Goal: Use online tool/utility: Utilize a website feature to perform a specific function

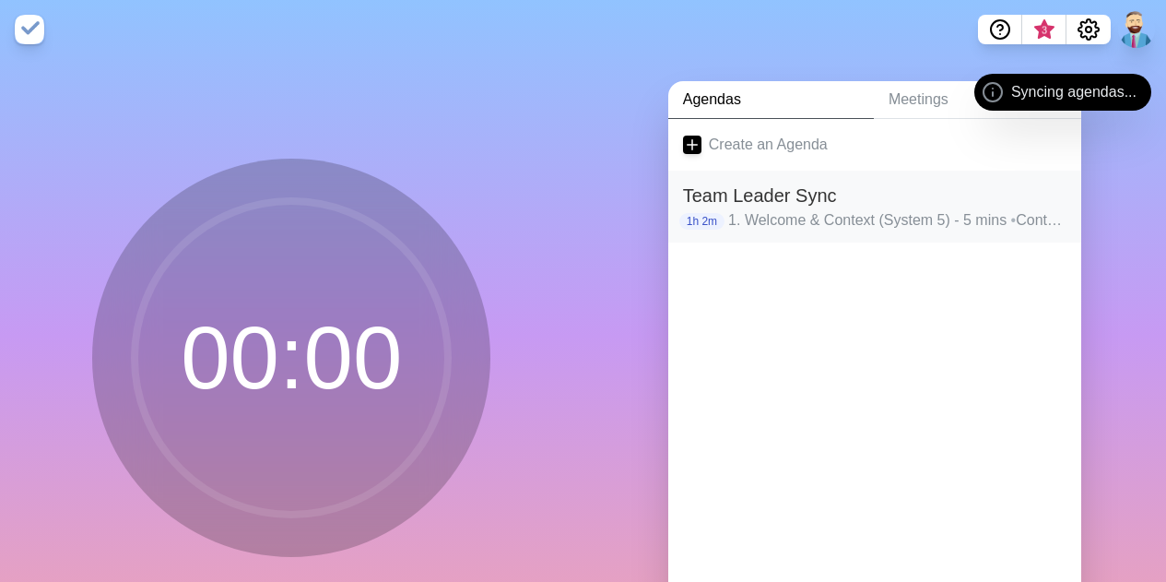
click at [842, 205] on h2 "Team Leader Sync" at bounding box center [875, 196] width 384 height 28
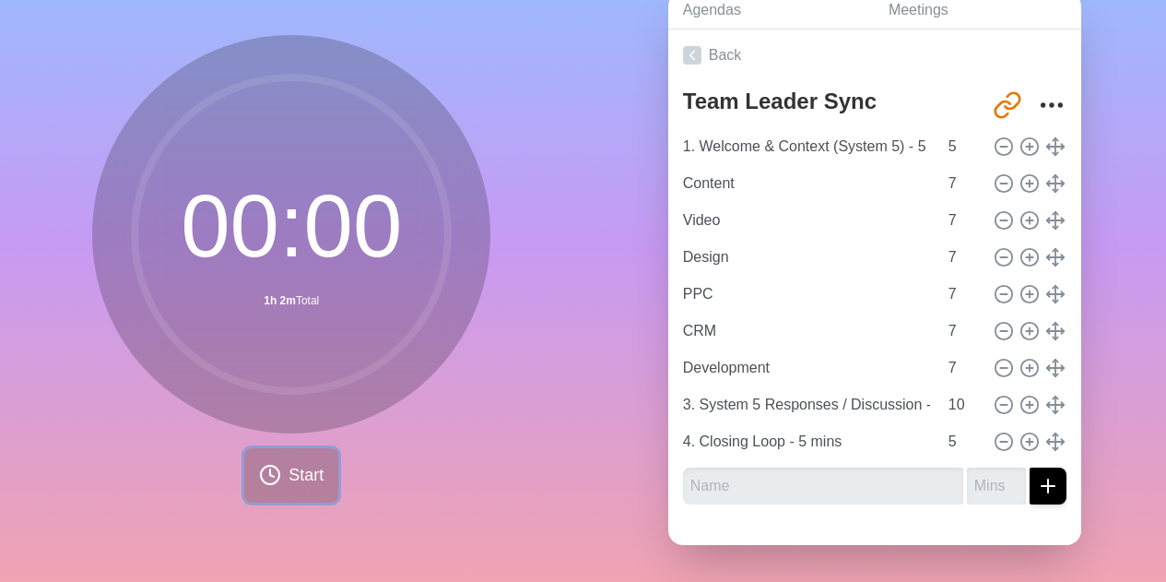
click at [279, 448] on button "Start" at bounding box center [291, 475] width 94 height 54
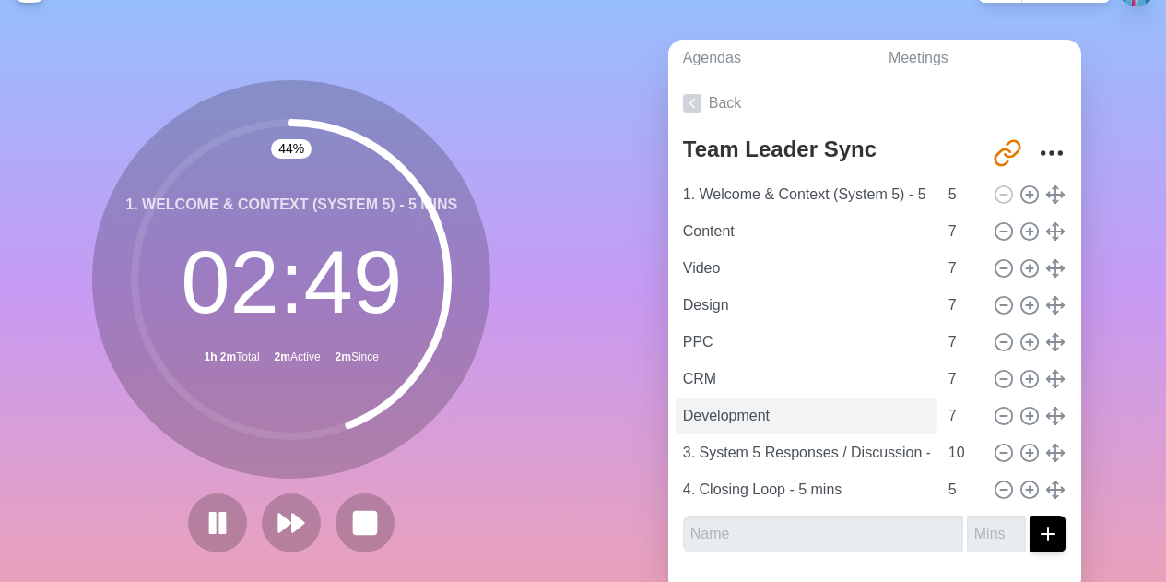
scroll to position [103, 0]
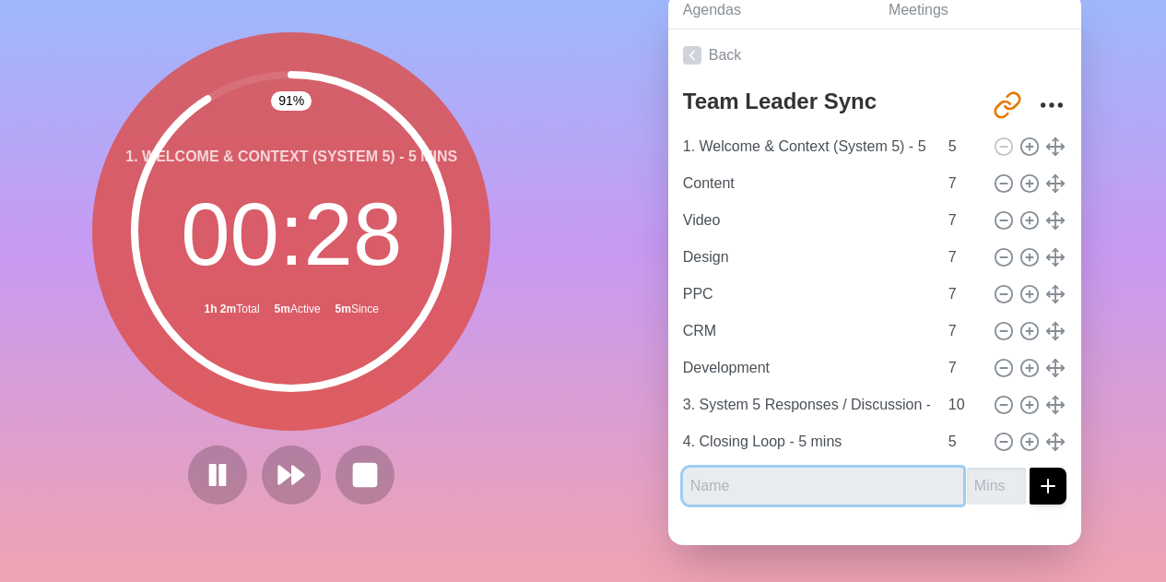
click at [799, 469] on input "text" at bounding box center [823, 486] width 280 height 37
type input "SEO"
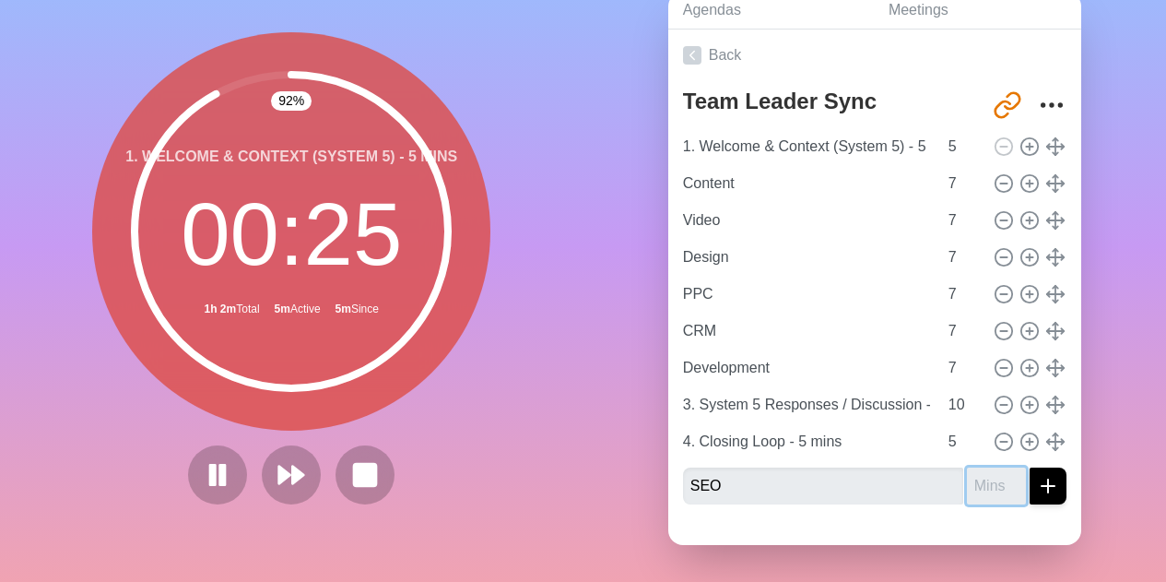
click at [977, 471] on input "number" at bounding box center [996, 486] width 59 height 37
type input "6"
click at [1037, 475] on icon "submit" at bounding box center [1048, 486] width 22 height 22
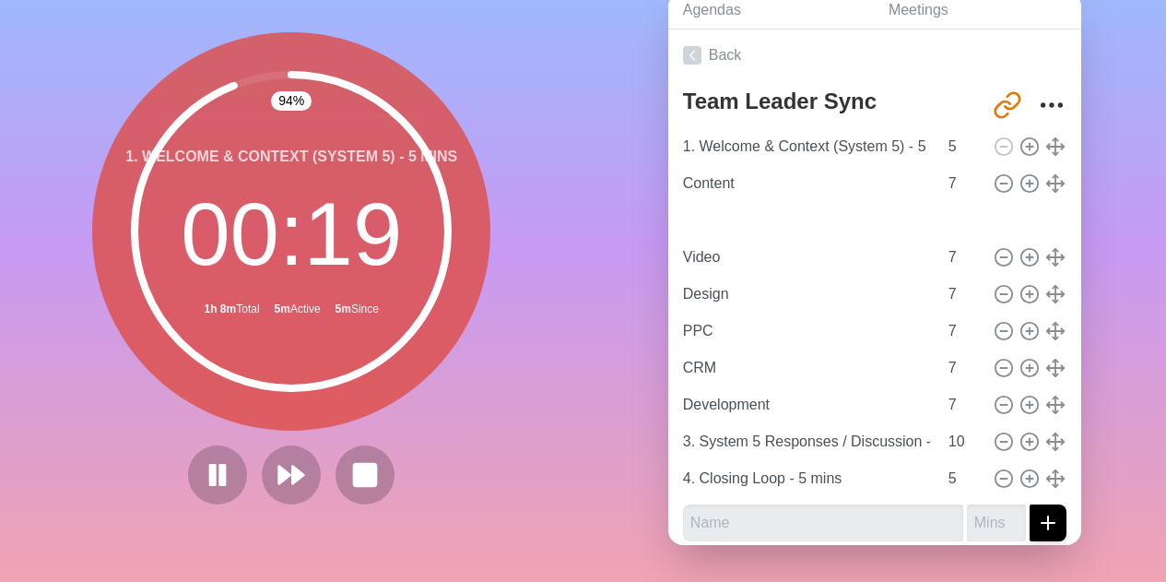
type input "SEO"
type input "6"
type input "Video"
type input "Design"
type input "PPC"
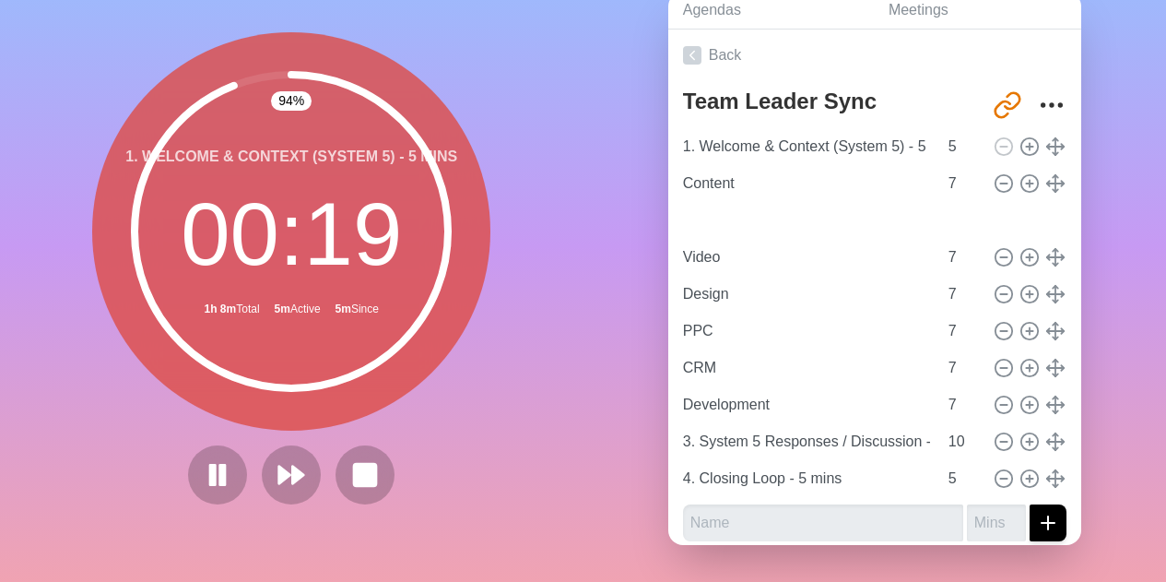
type input "CRM"
type input "Development"
type input "7"
type input "3. System 5 Responses / Discussion - 10 mins"
type input "10"
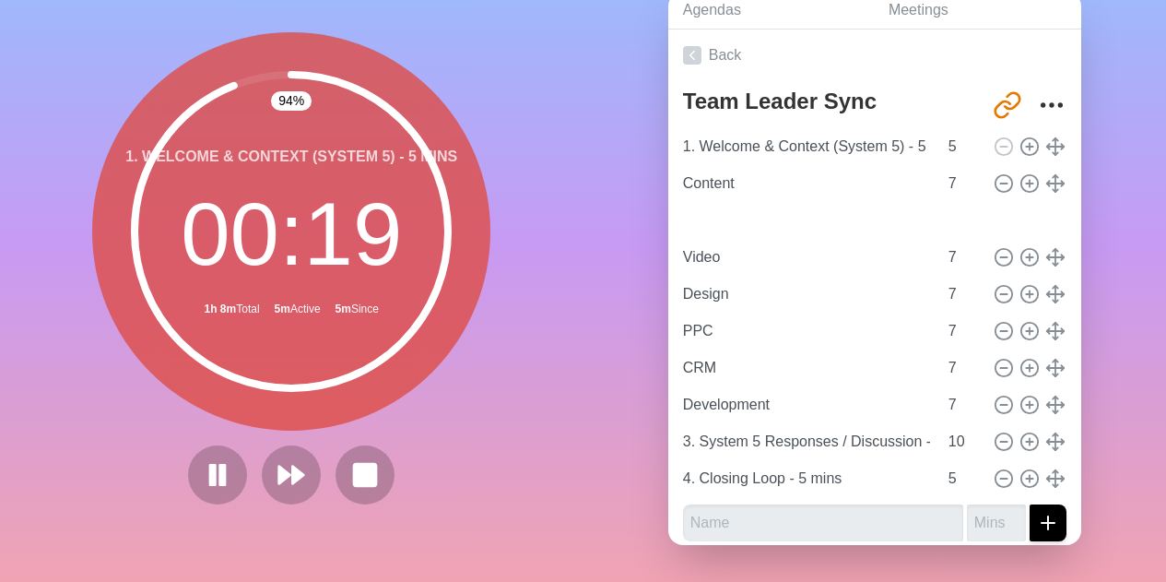
type input "4. Closing Loop - 5 mins"
type input "5"
type input "6"
click at [953, 176] on input "6" at bounding box center [963, 183] width 44 height 37
click at [955, 254] on input "7" at bounding box center [963, 257] width 44 height 37
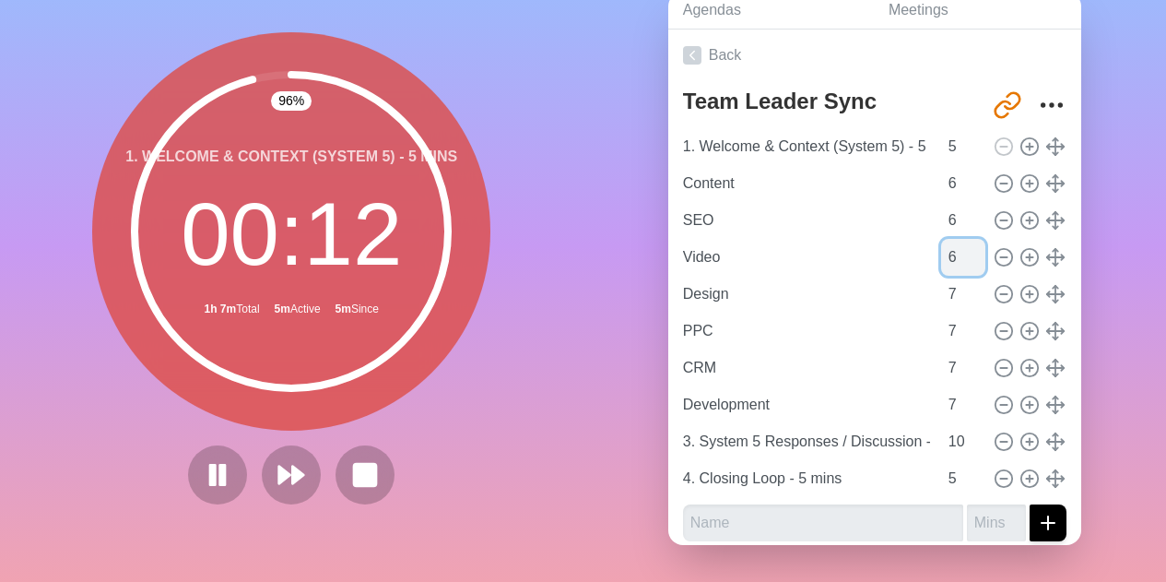
type input "6"
click at [957, 253] on input "6" at bounding box center [963, 257] width 44 height 37
type input "6"
click at [956, 283] on input "6" at bounding box center [963, 294] width 44 height 37
type input "6"
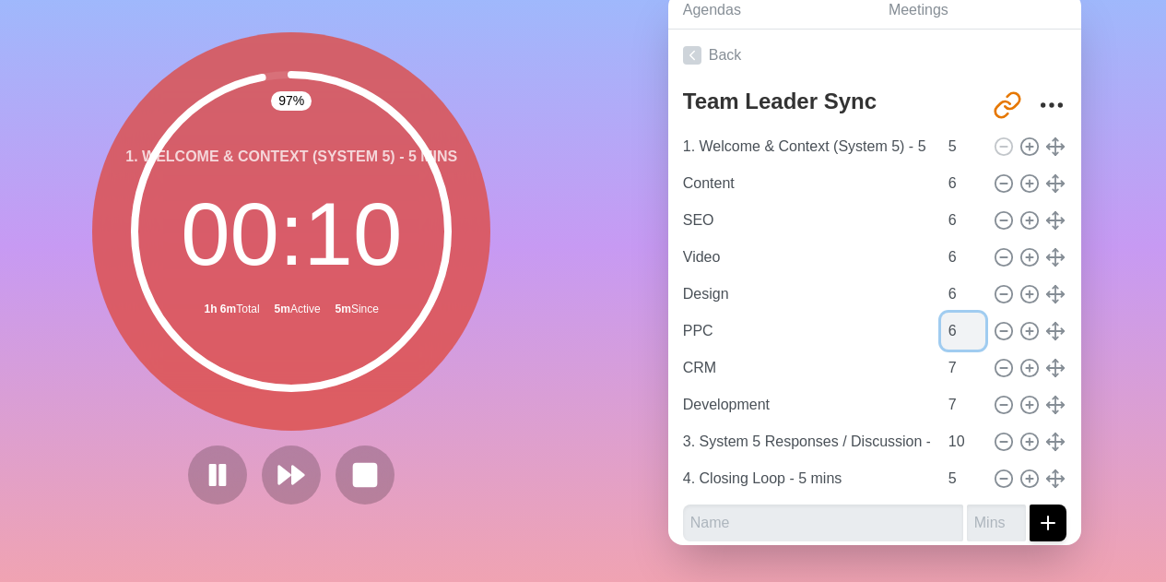
click at [955, 324] on input "6" at bounding box center [963, 331] width 44 height 37
type input "6"
click at [956, 358] on input "6" at bounding box center [963, 367] width 44 height 37
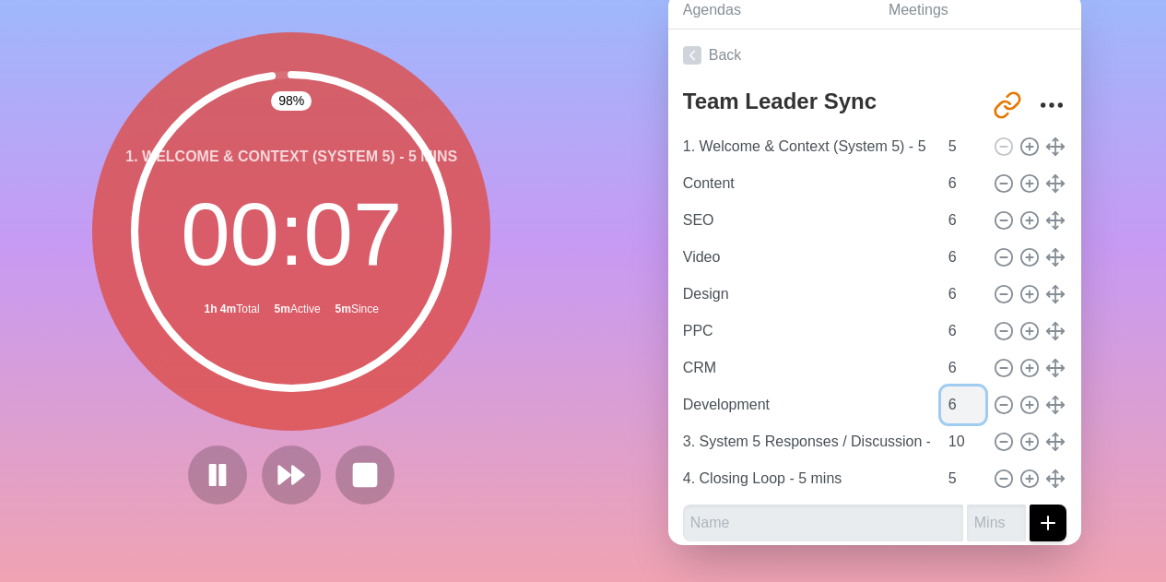
type input "6"
click at [956, 397] on input "6" at bounding box center [963, 404] width 44 height 37
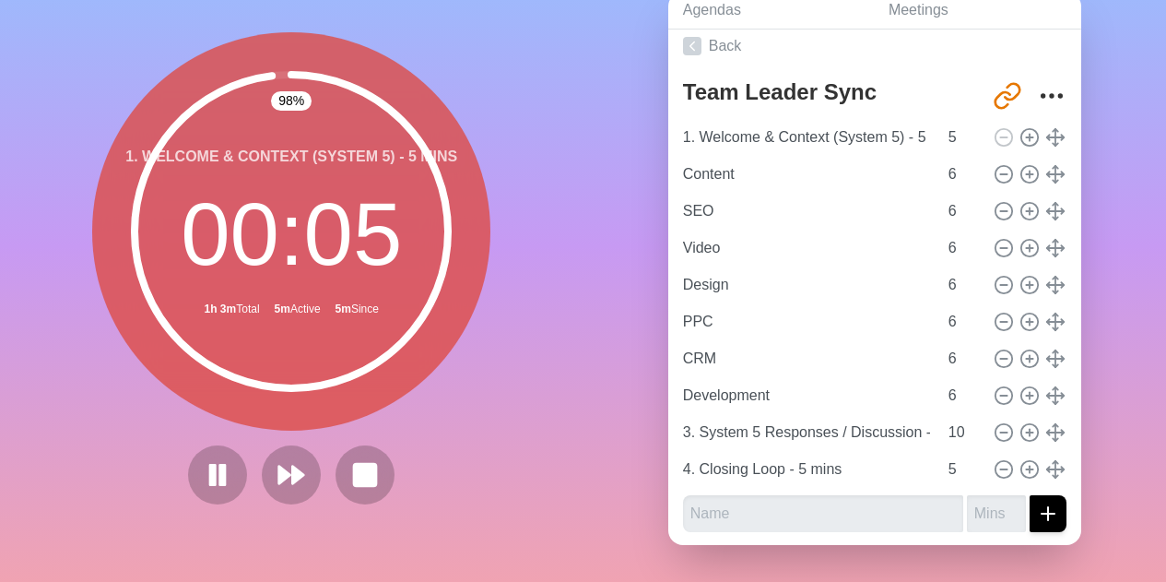
click at [1126, 393] on div "Agendas Meetings Back Team Leader Sync [URL][DOMAIN_NAME] 1. Welcome & Context …" at bounding box center [876, 276] width 584 height 612
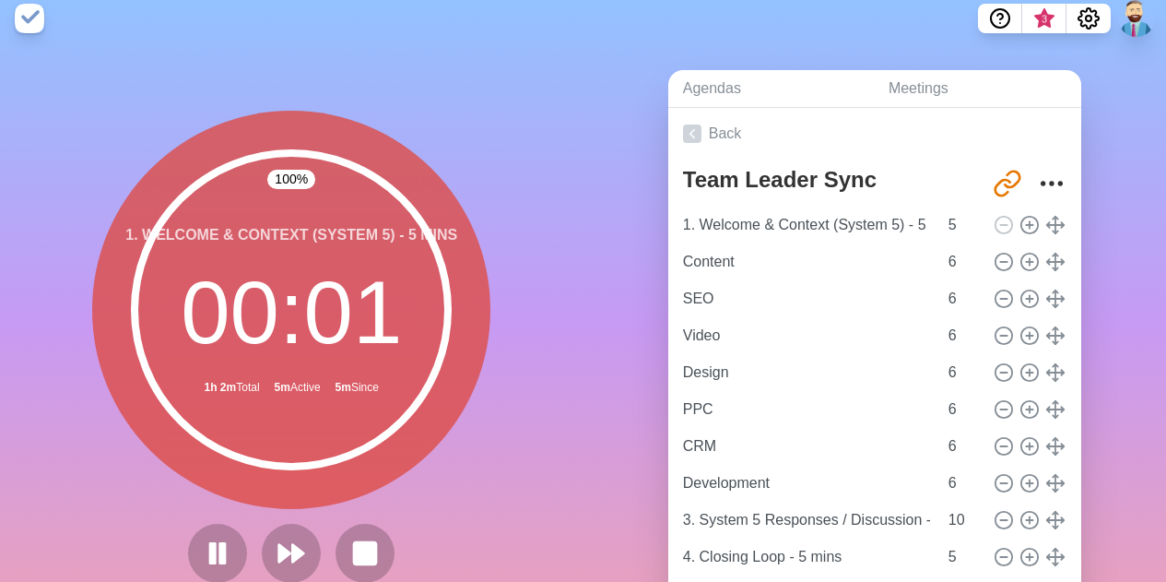
scroll to position [0, 0]
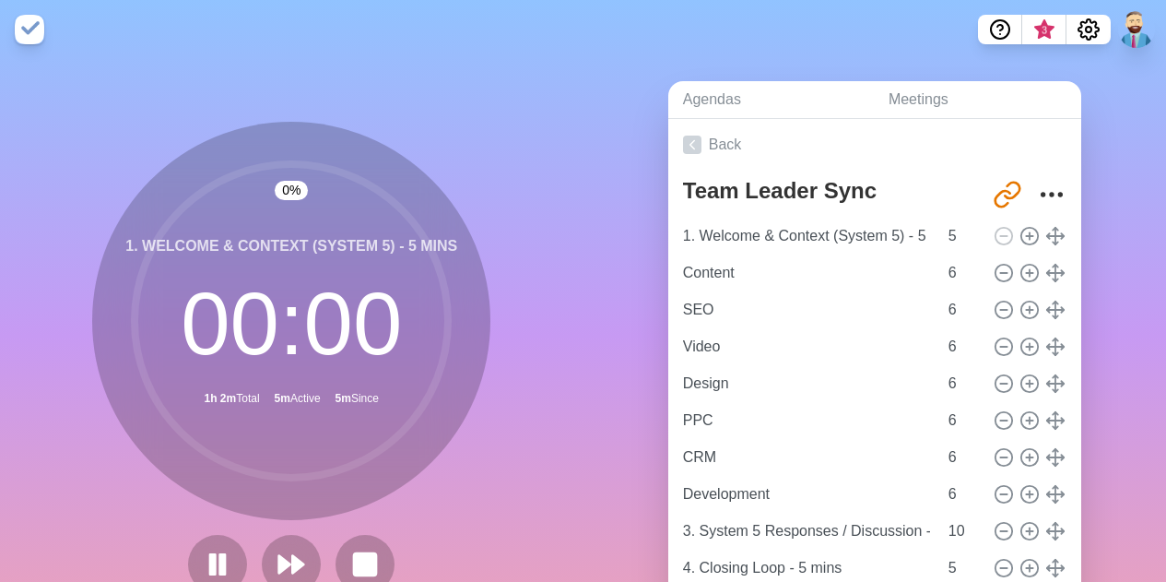
click at [1121, 265] on div "Agendas Meetings Back Team Leader Sync [URL][DOMAIN_NAME] 1. Welcome & Context …" at bounding box center [876, 365] width 584 height 612
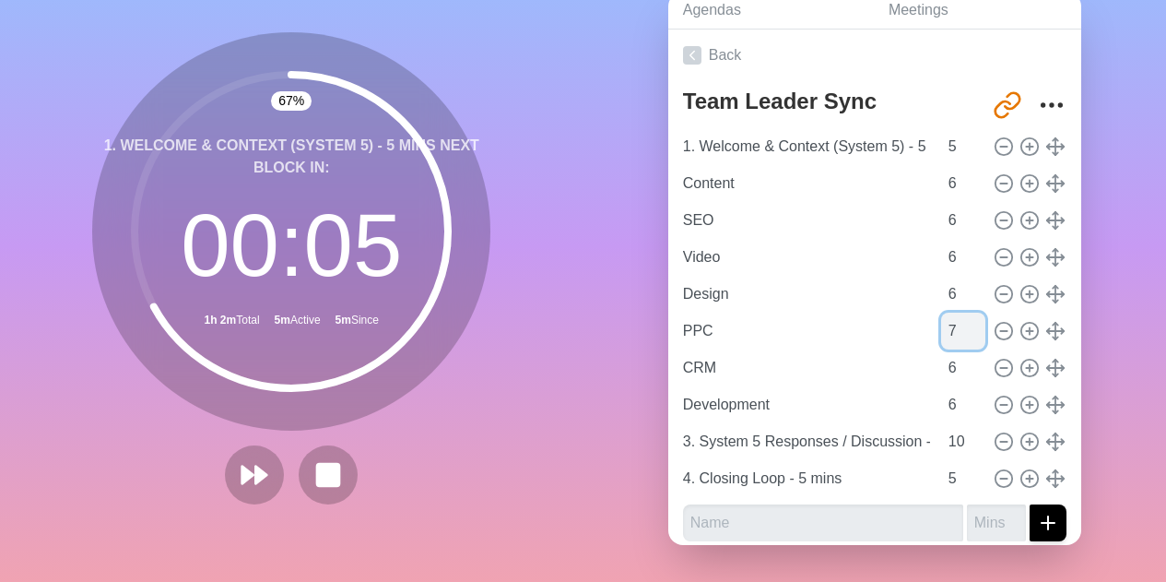
click at [957, 313] on input "7" at bounding box center [963, 331] width 44 height 37
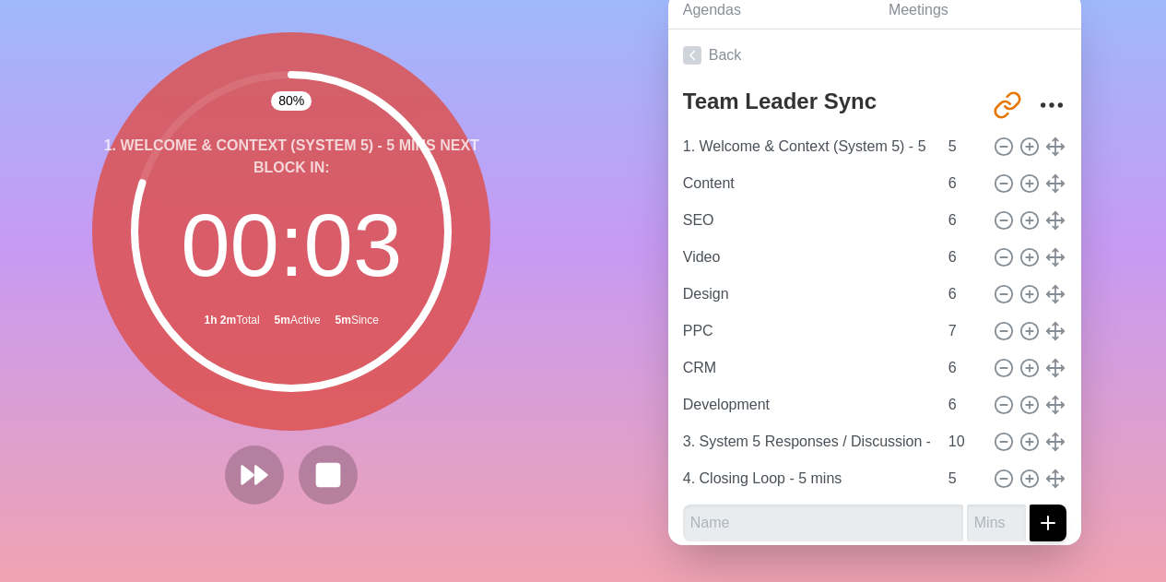
click at [1125, 294] on div "Agendas Meetings Back Team Leader Sync [URL][DOMAIN_NAME] 1. Welcome & Context …" at bounding box center [876, 276] width 584 height 612
type input "6"
click at [963, 325] on input "6" at bounding box center [963, 331] width 44 height 37
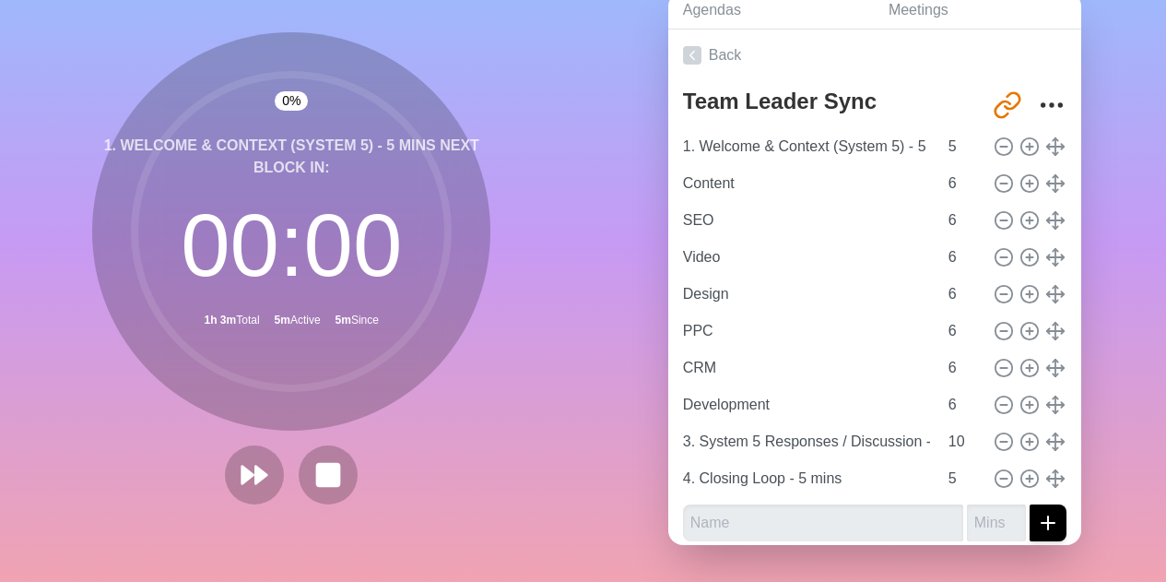
click at [1095, 324] on div "Agendas Meetings Back Team Leader Sync [URL][DOMAIN_NAME] 1. Welcome & Context …" at bounding box center [876, 276] width 584 height 612
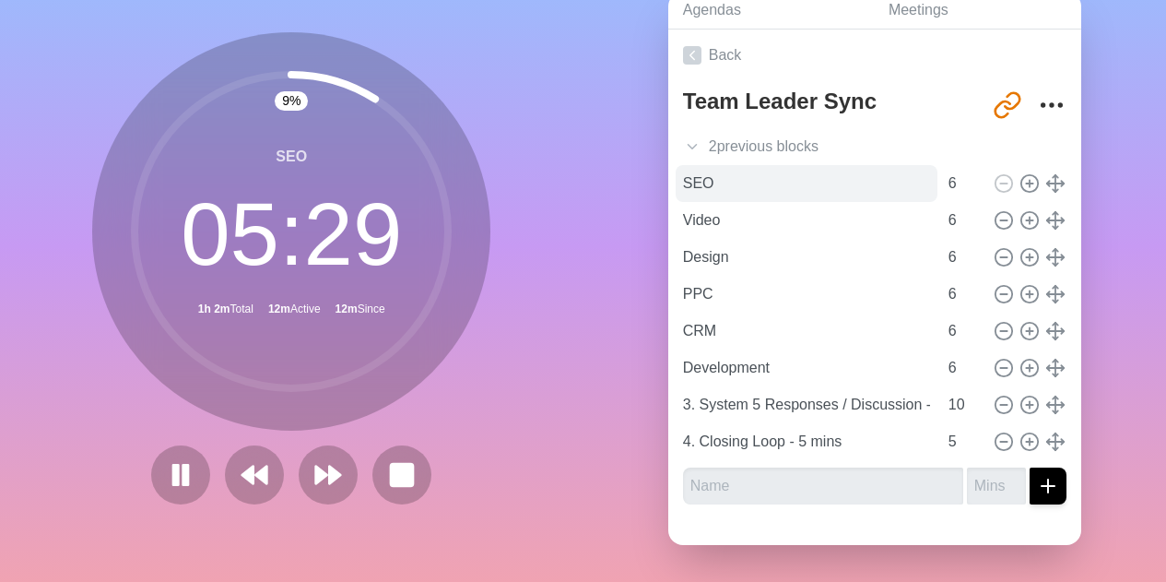
scroll to position [97, 0]
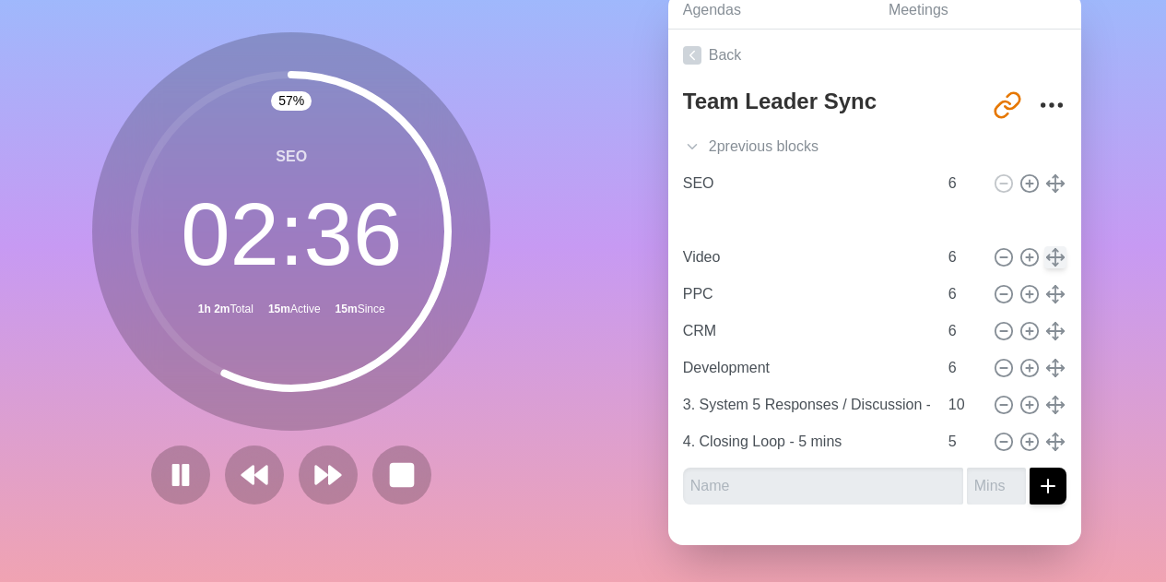
type input "Design"
type input "Video"
click at [330, 466] on polygon at bounding box center [336, 475] width 12 height 18
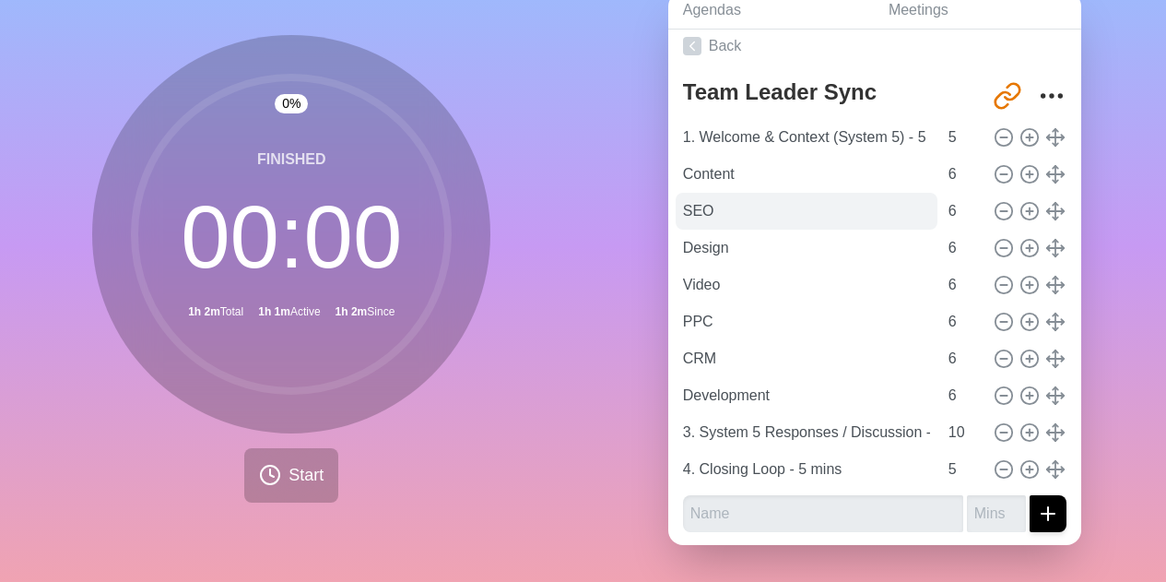
scroll to position [0, 0]
